Goal: Find specific page/section: Find specific page/section

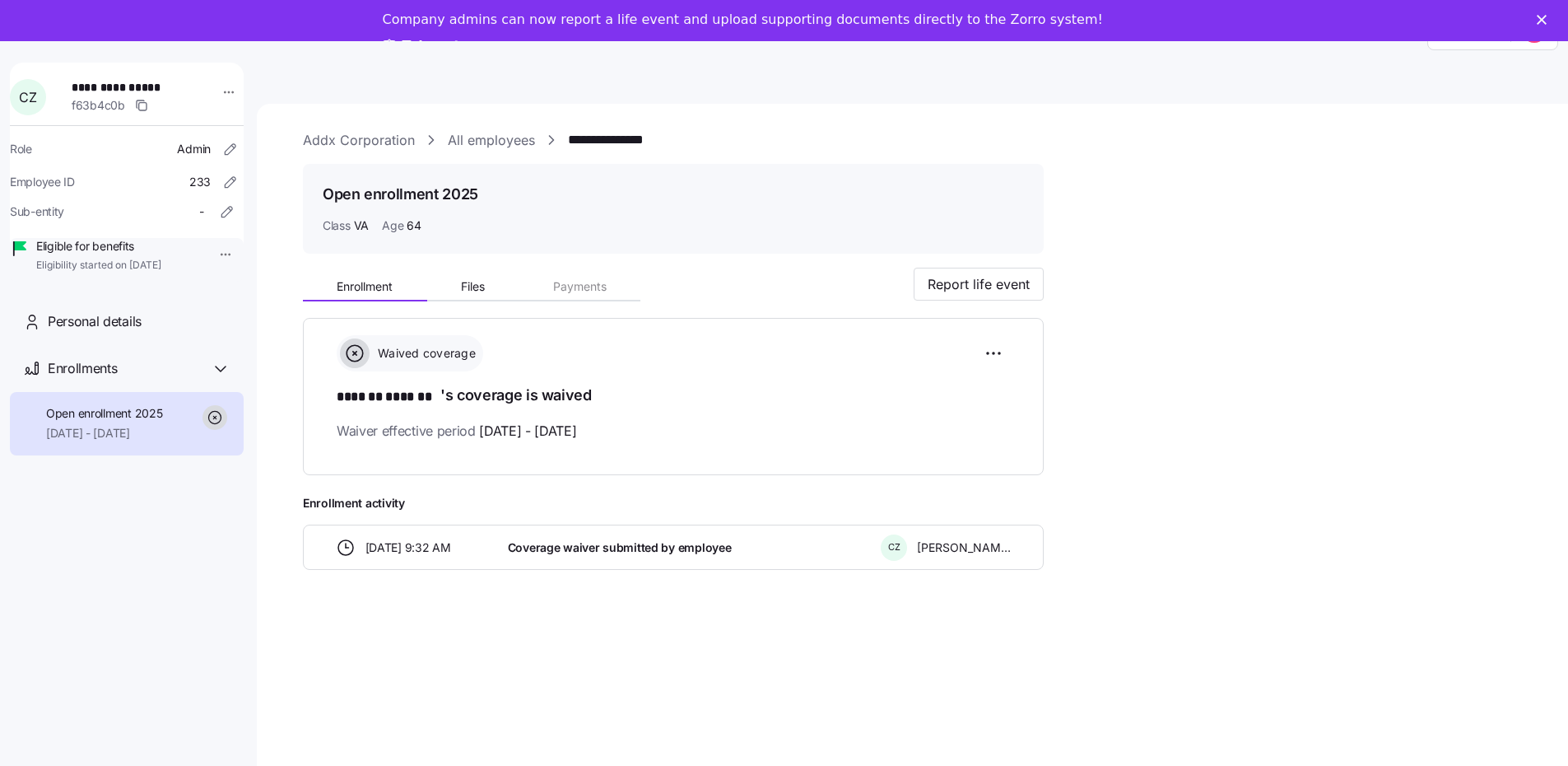
click at [502, 141] on link "All employees" at bounding box center [490, 140] width 87 height 20
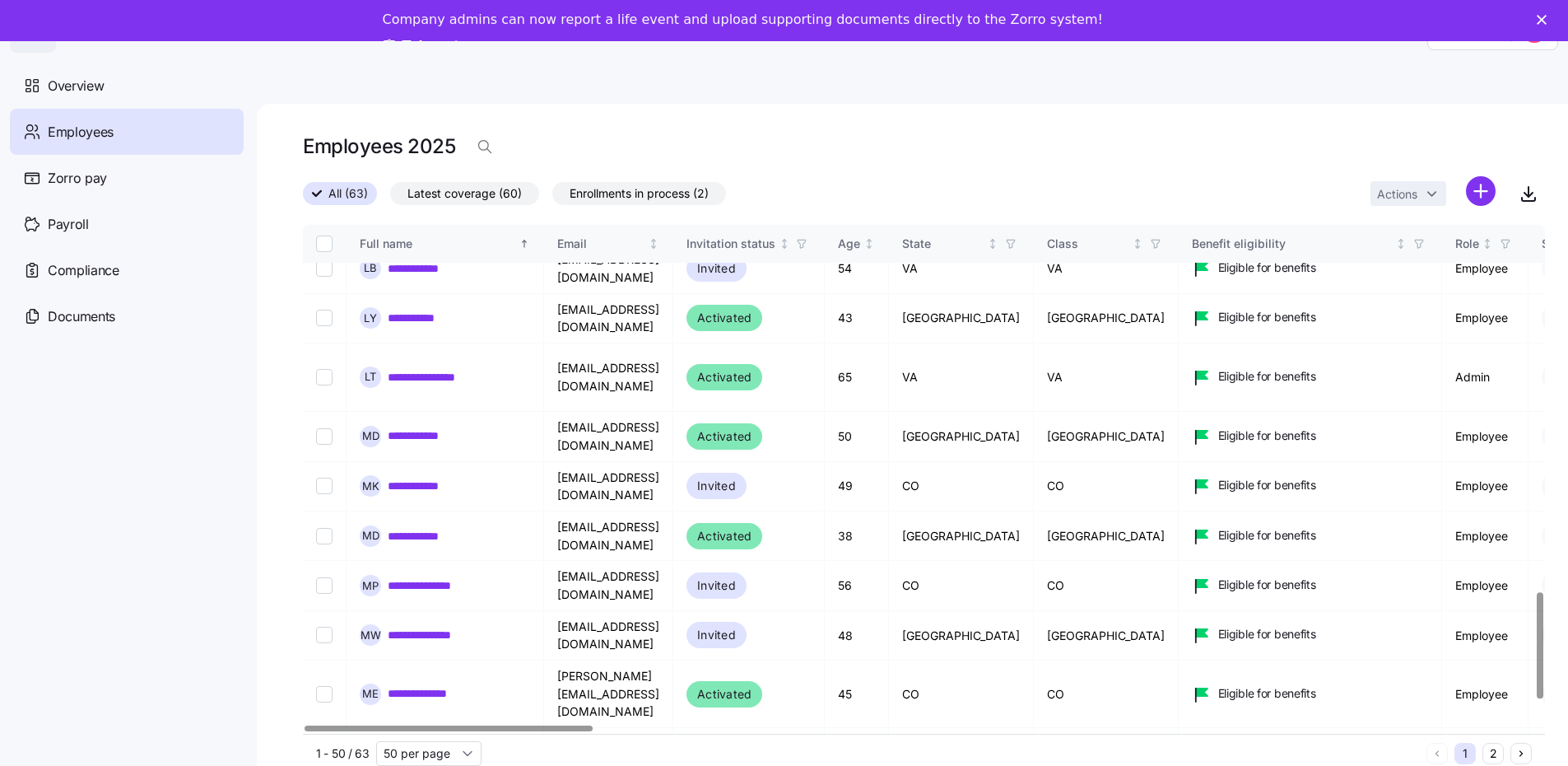
scroll to position [1863, 0]
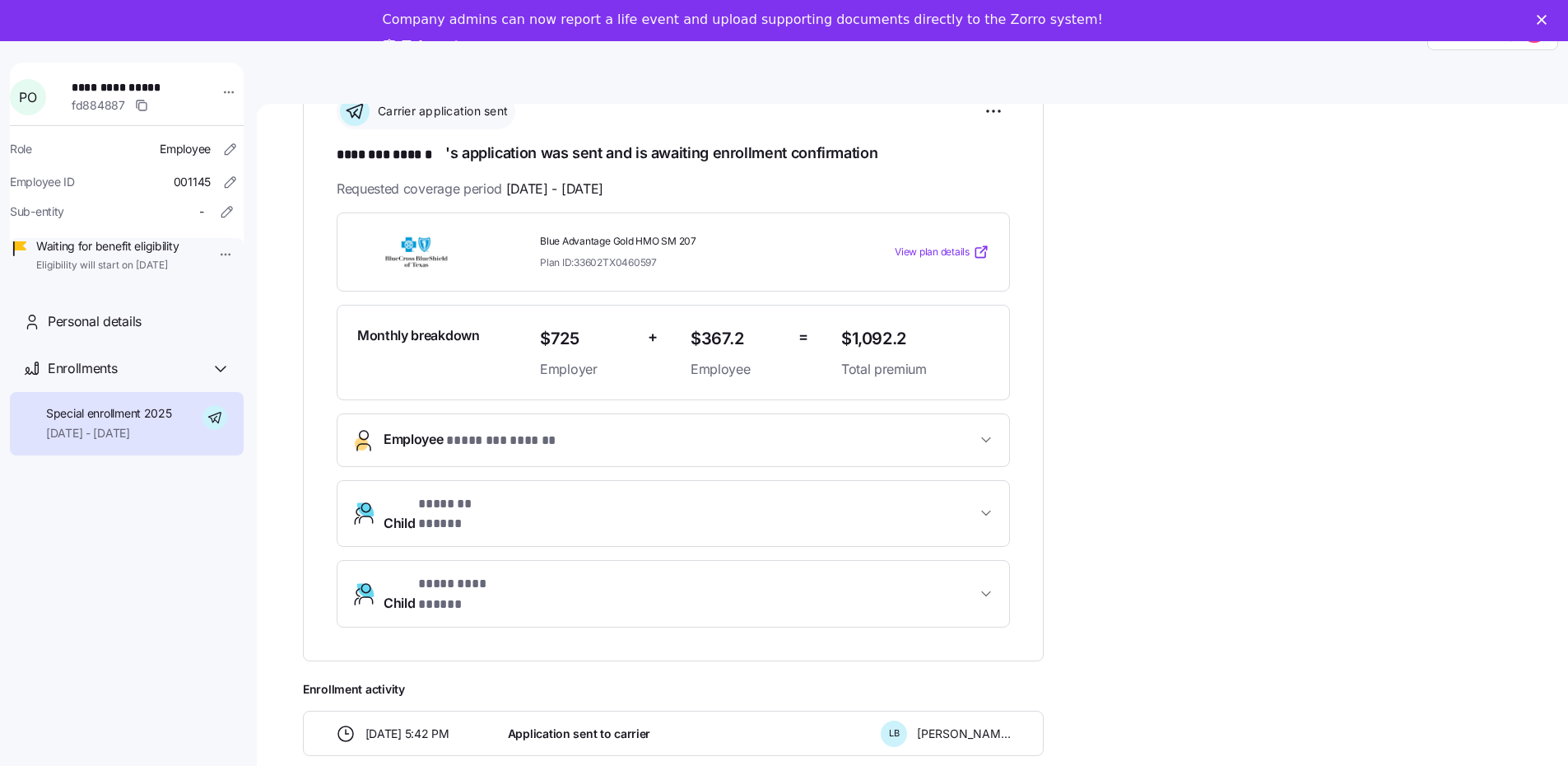
scroll to position [247, 0]
